Goal: Find specific page/section: Find specific page/section

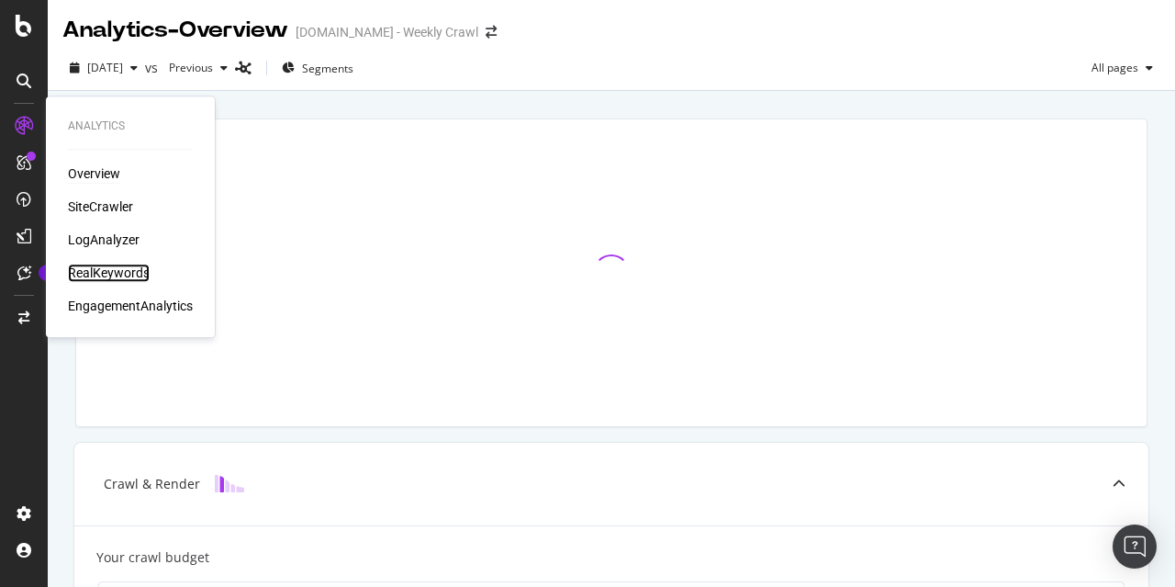
click at [121, 271] on div "RealKeywords" at bounding box center [109, 272] width 82 height 18
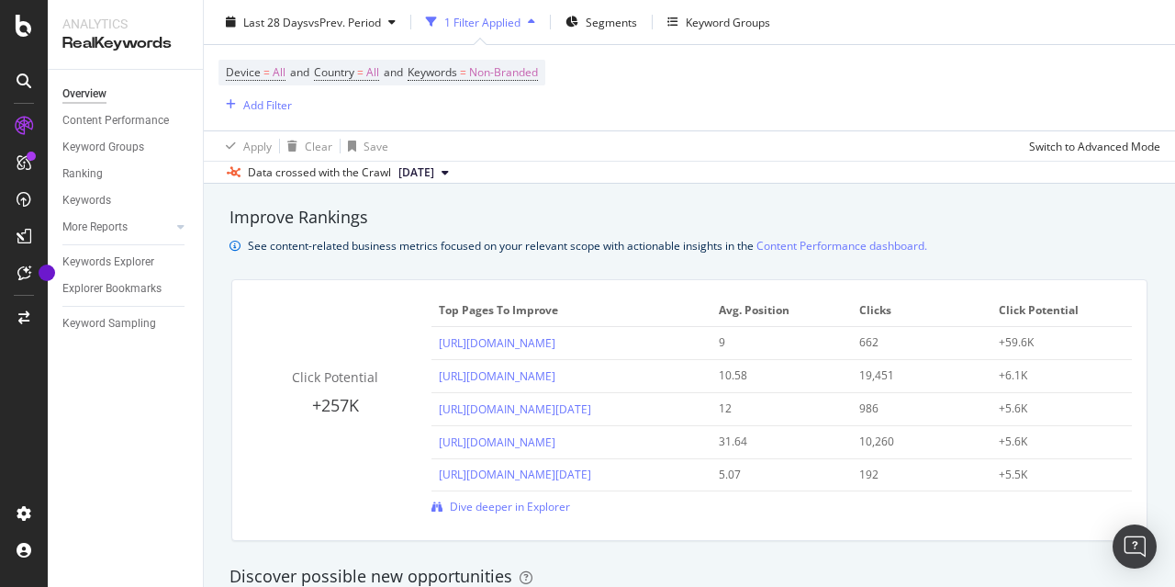
scroll to position [1411, 0]
